Goal: Task Accomplishment & Management: Manage account settings

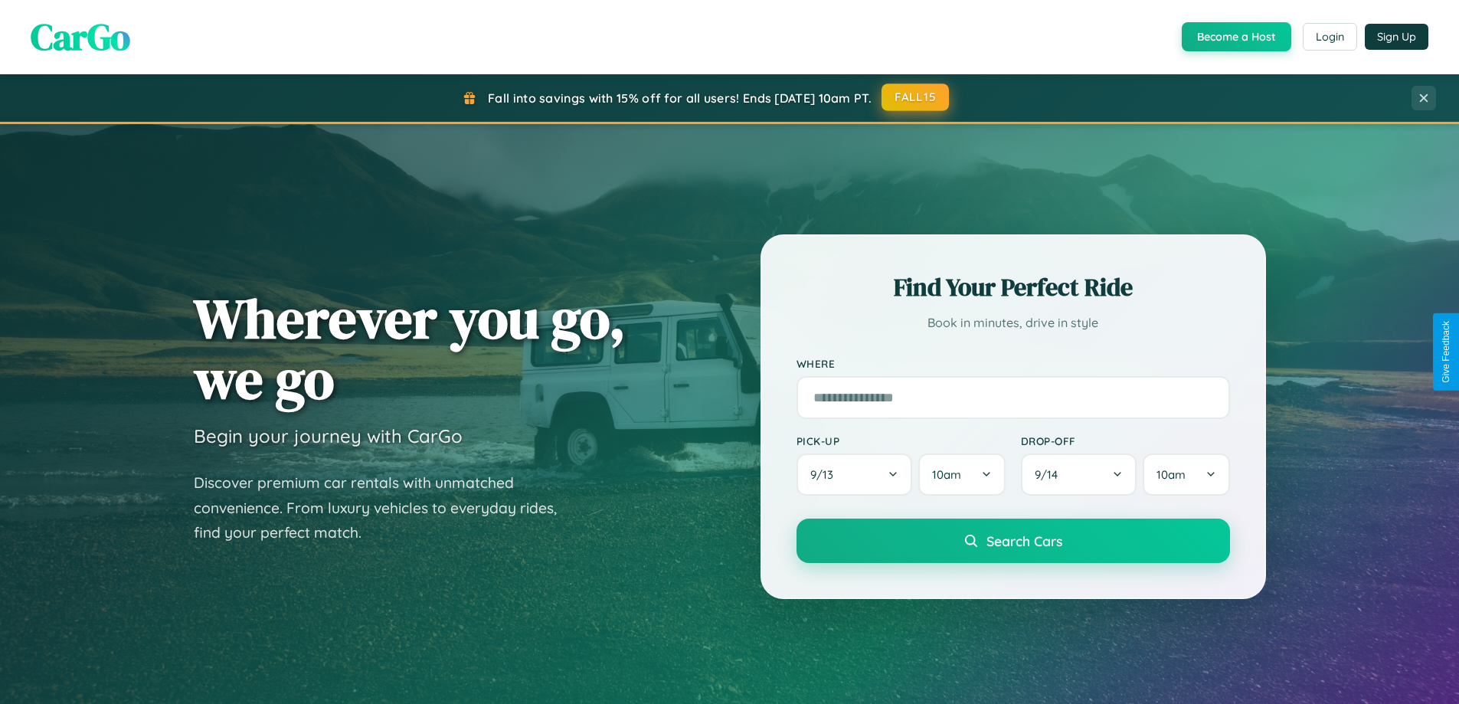
click at [916, 97] on button "FALL15" at bounding box center [915, 97] width 67 height 28
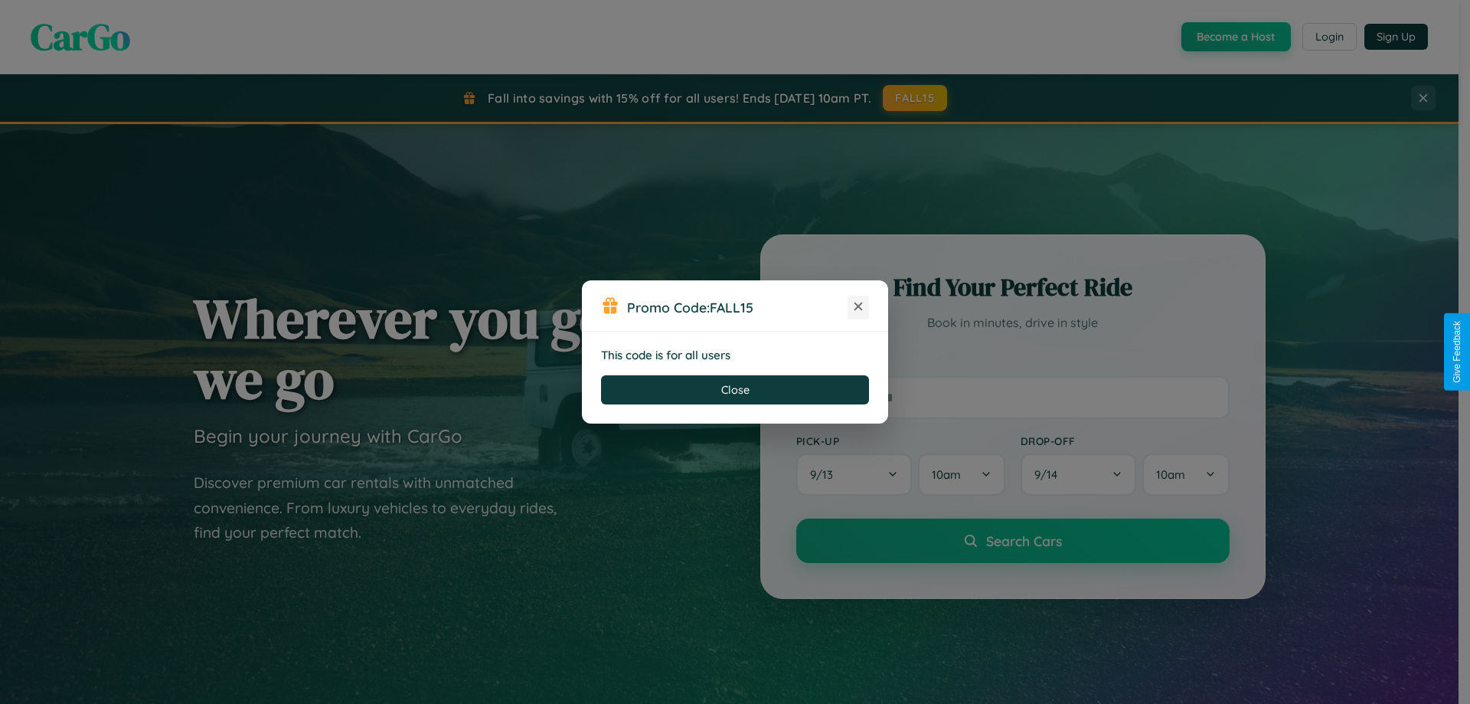
click at [859, 307] on icon at bounding box center [858, 306] width 15 height 15
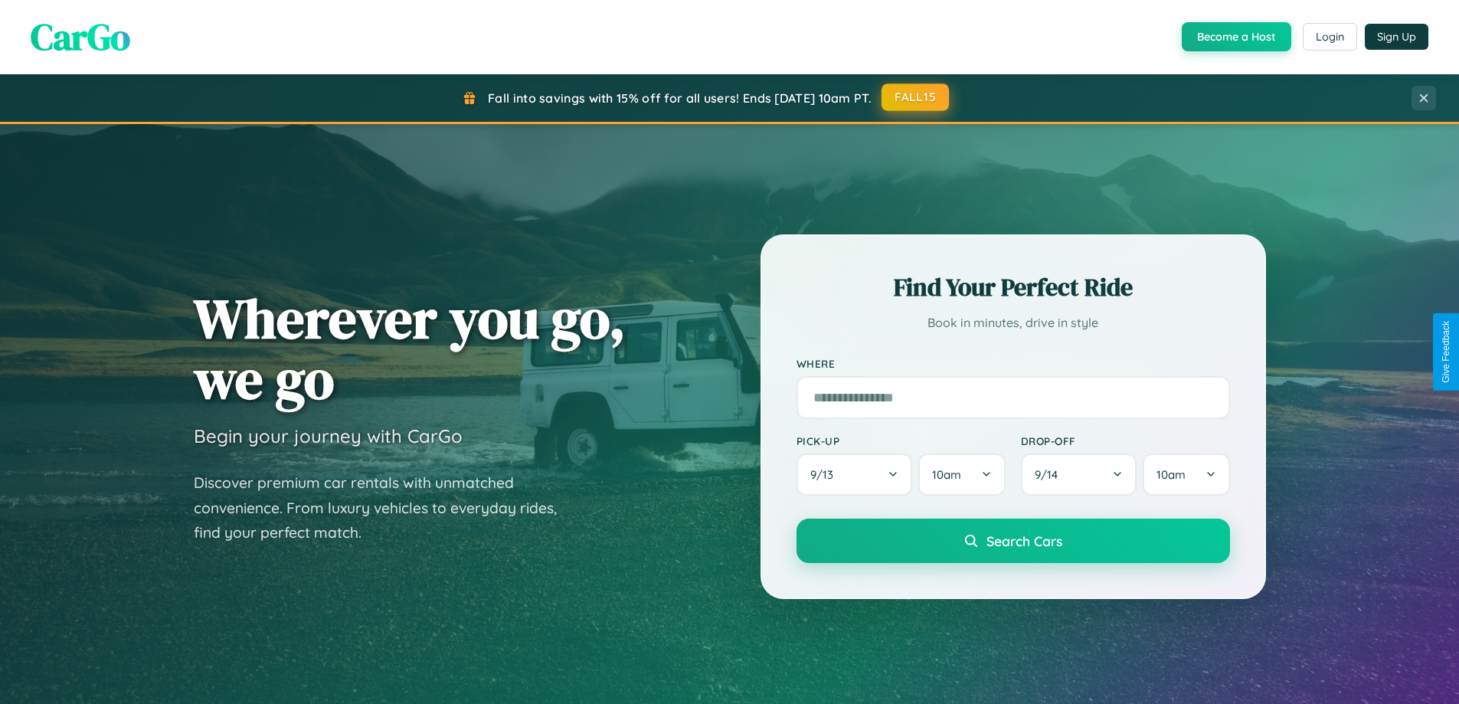
click at [916, 98] on button "FALL15" at bounding box center [915, 97] width 67 height 28
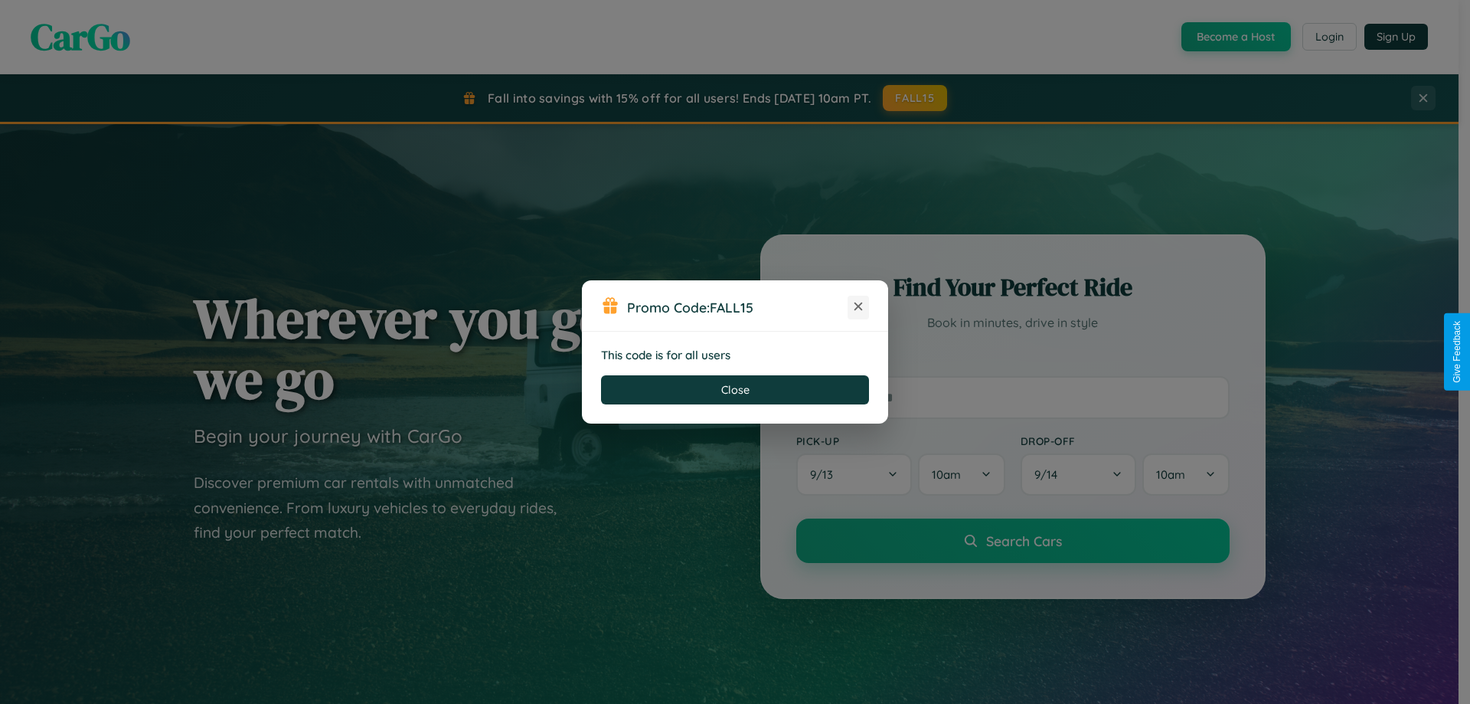
click at [859, 307] on icon at bounding box center [858, 306] width 15 height 15
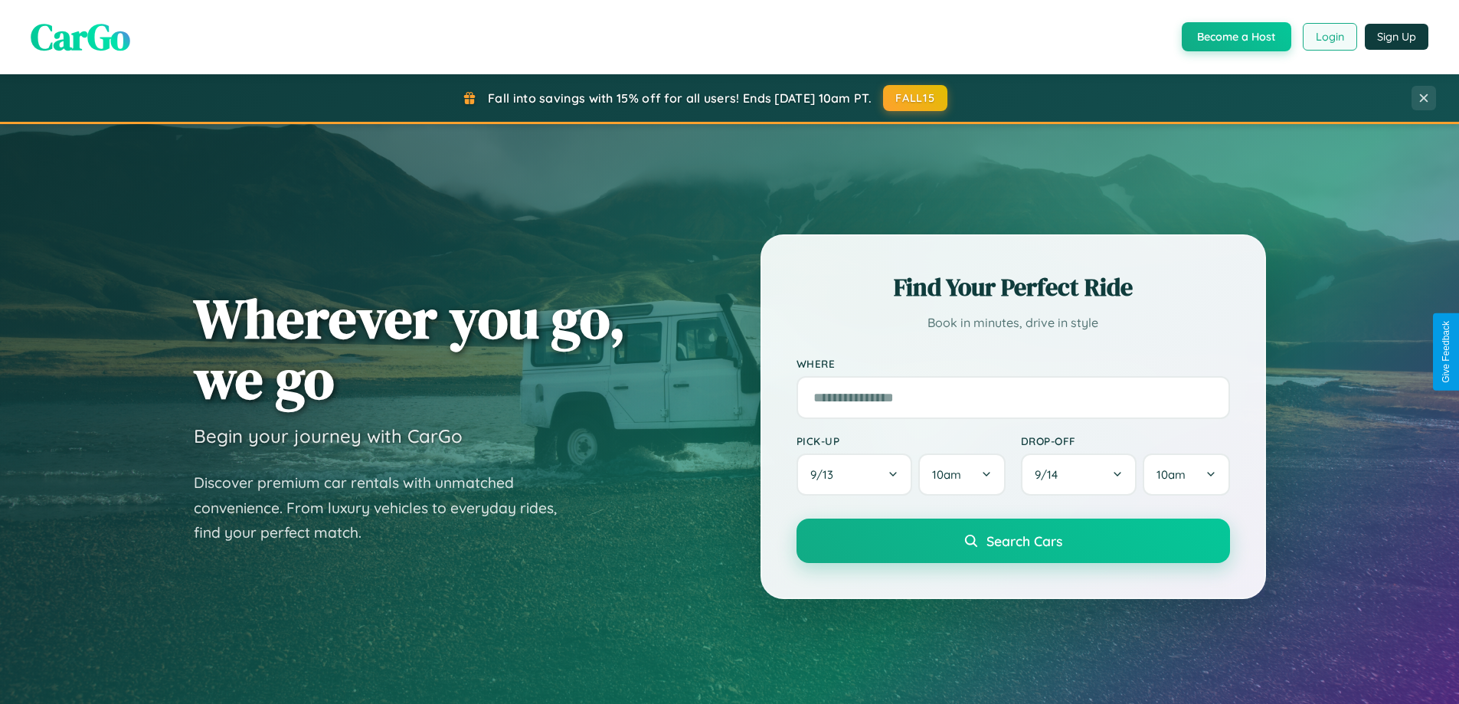
click at [1329, 37] on button "Login" at bounding box center [1330, 37] width 54 height 28
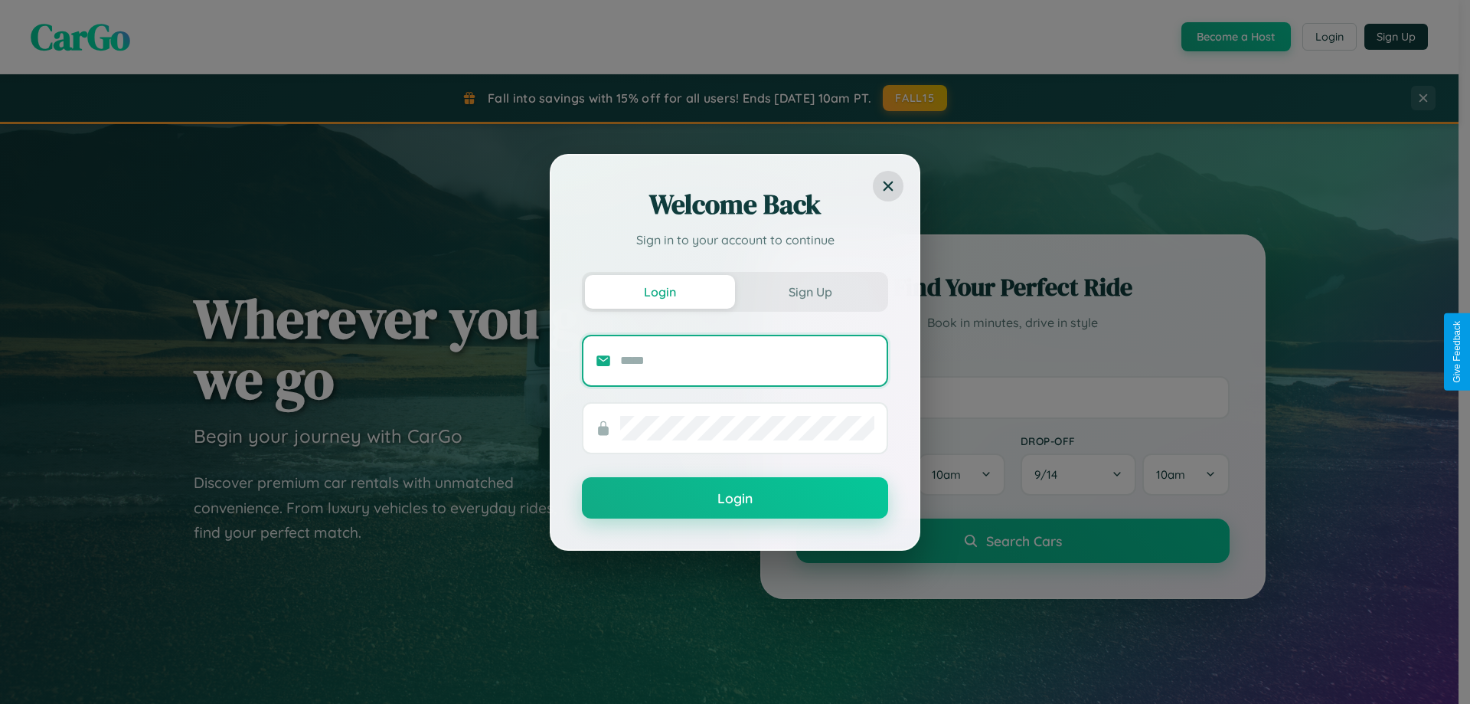
click at [747, 360] on input "text" at bounding box center [747, 360] width 254 height 25
type input "**********"
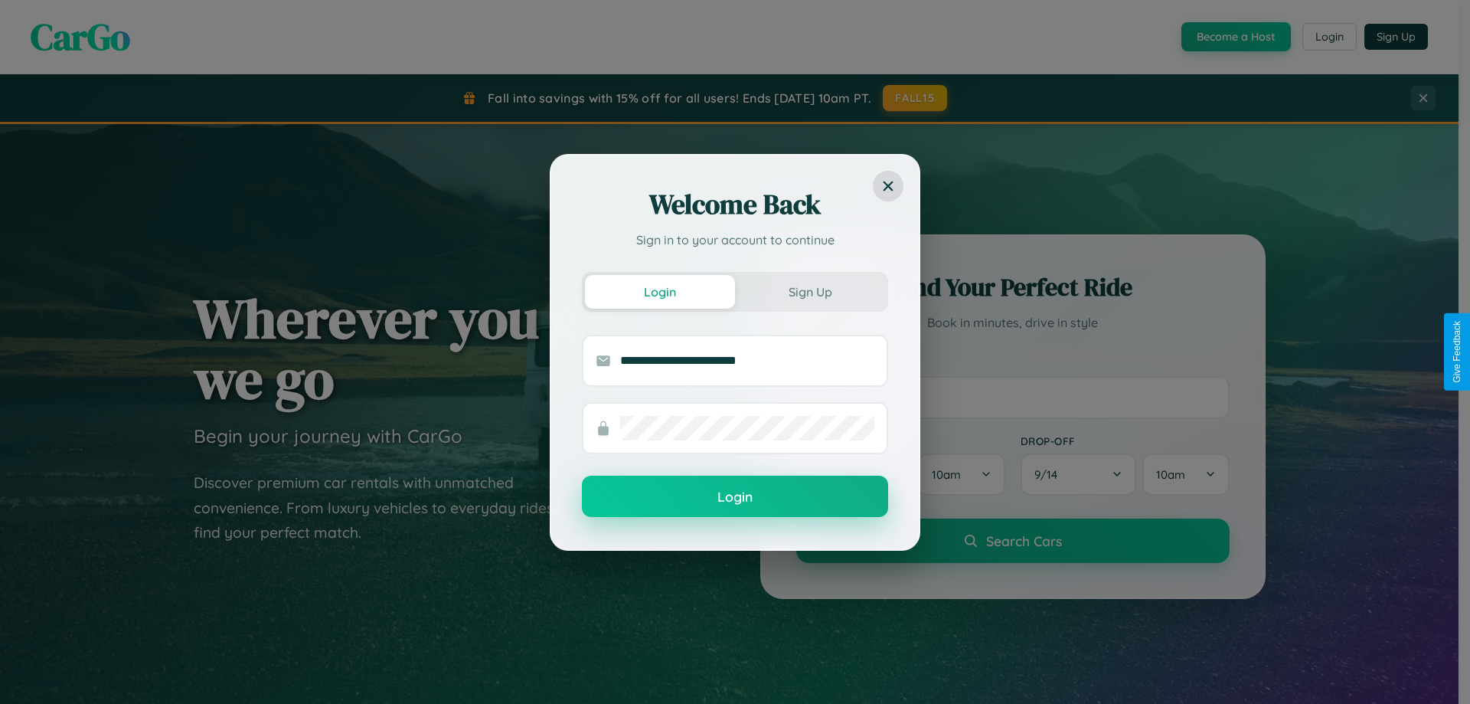
click at [735, 497] on button "Login" at bounding box center [735, 496] width 306 height 41
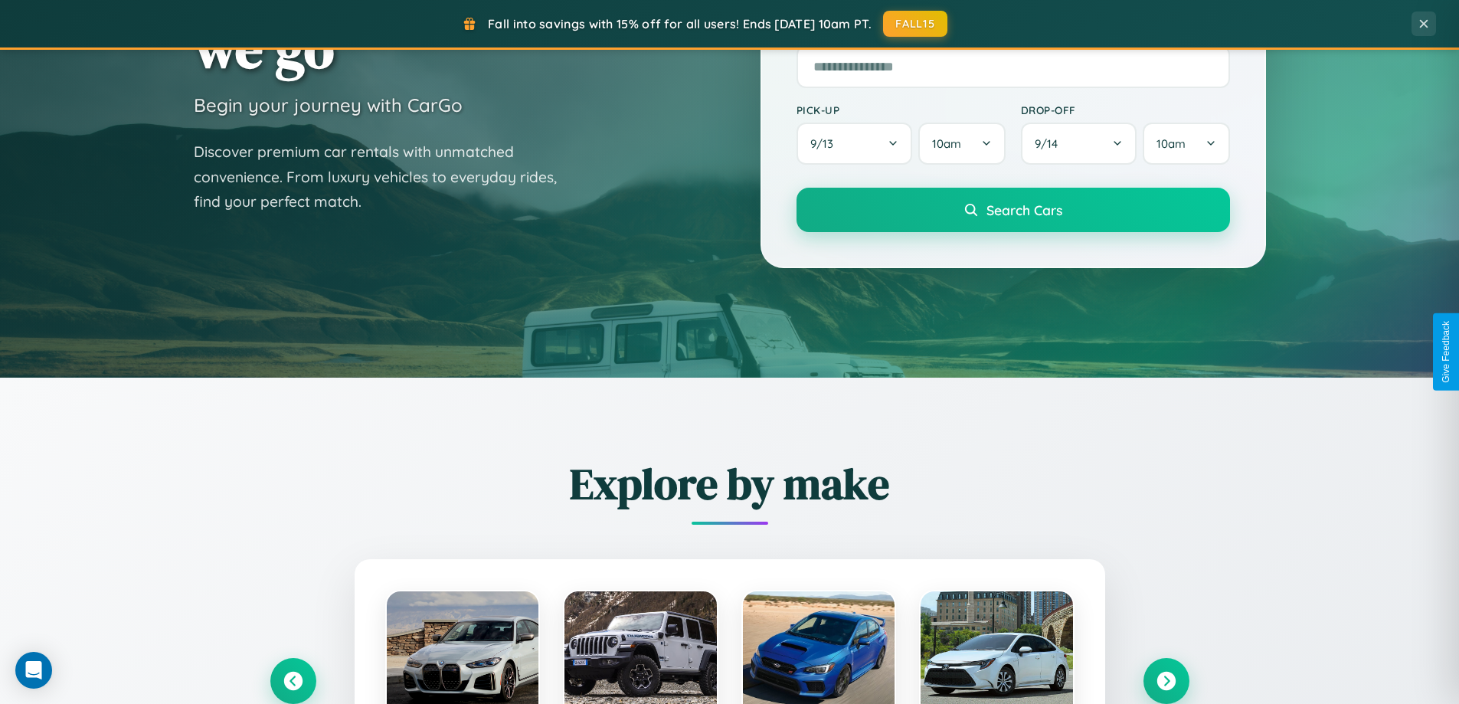
scroll to position [660, 0]
